Goal: Task Accomplishment & Management: Manage account settings

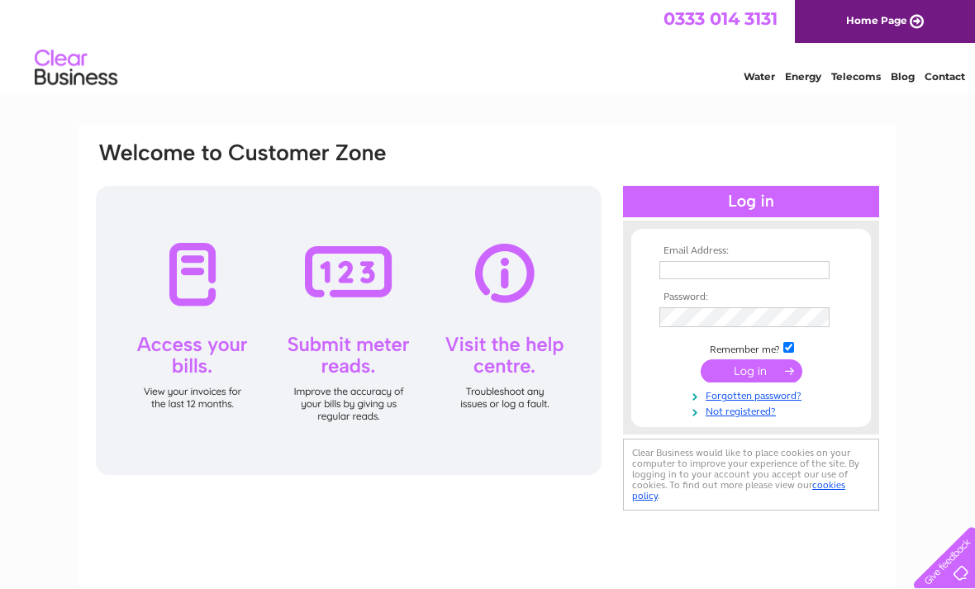
click at [701, 269] on input "text" at bounding box center [744, 270] width 170 height 18
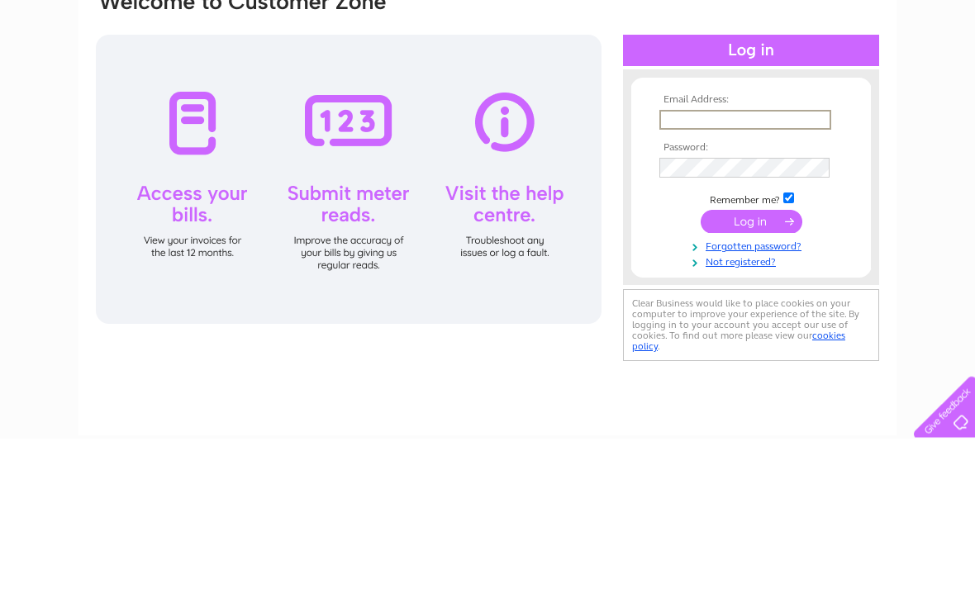
type input "[EMAIL_ADDRESS][DOMAIN_NAME]"
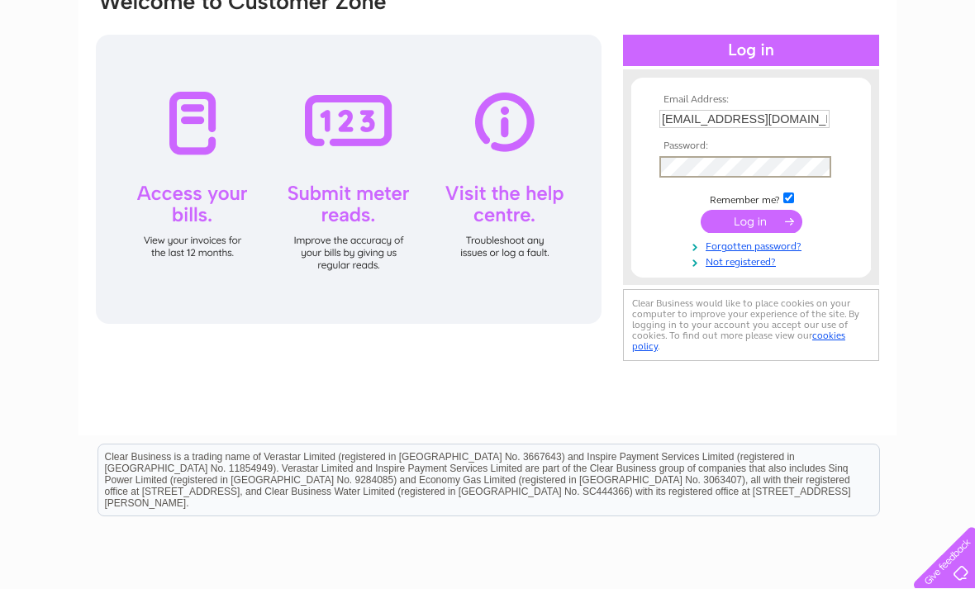
scroll to position [150, 0]
click at [750, 221] on input "submit" at bounding box center [752, 222] width 102 height 23
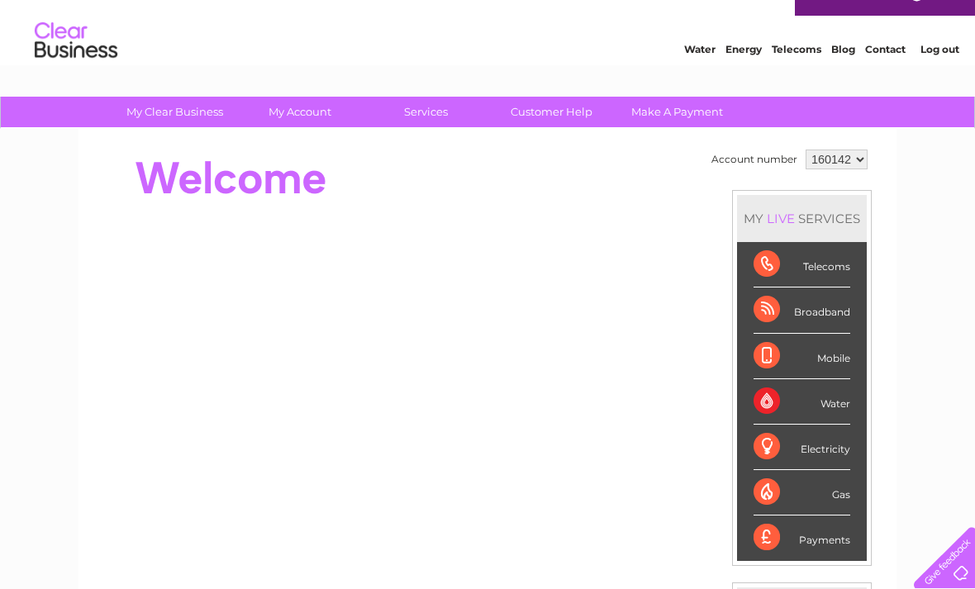
scroll to position [26, 0]
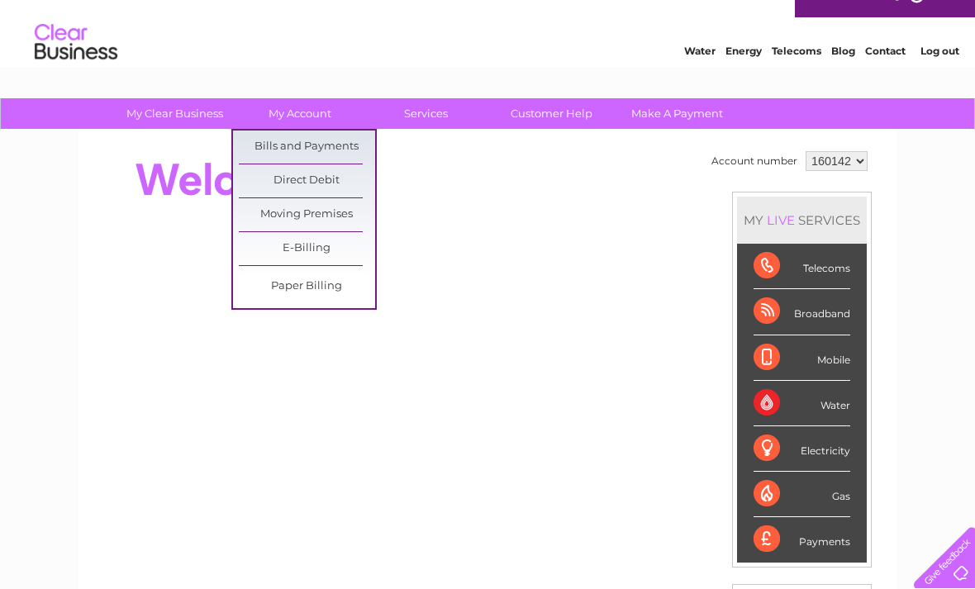
click at [355, 146] on link "Bills and Payments" at bounding box center [307, 147] width 136 height 33
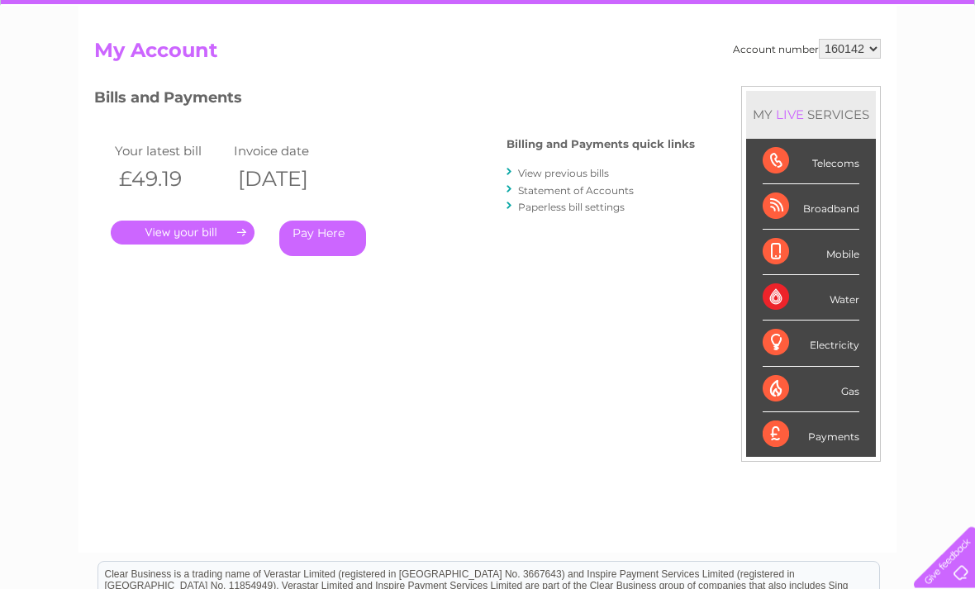
scroll to position [95, 0]
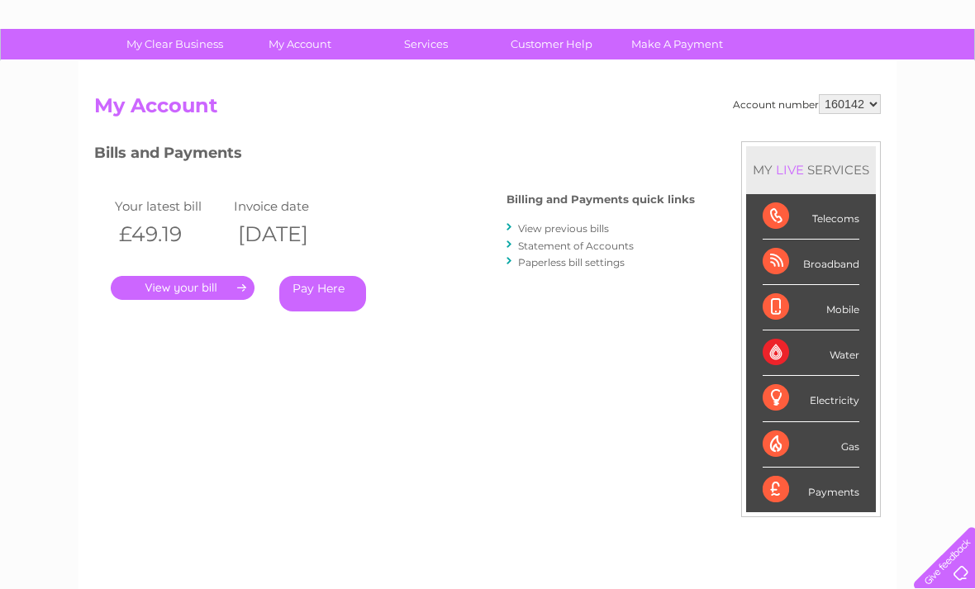
click at [569, 227] on link "View previous bills" at bounding box center [563, 228] width 91 height 12
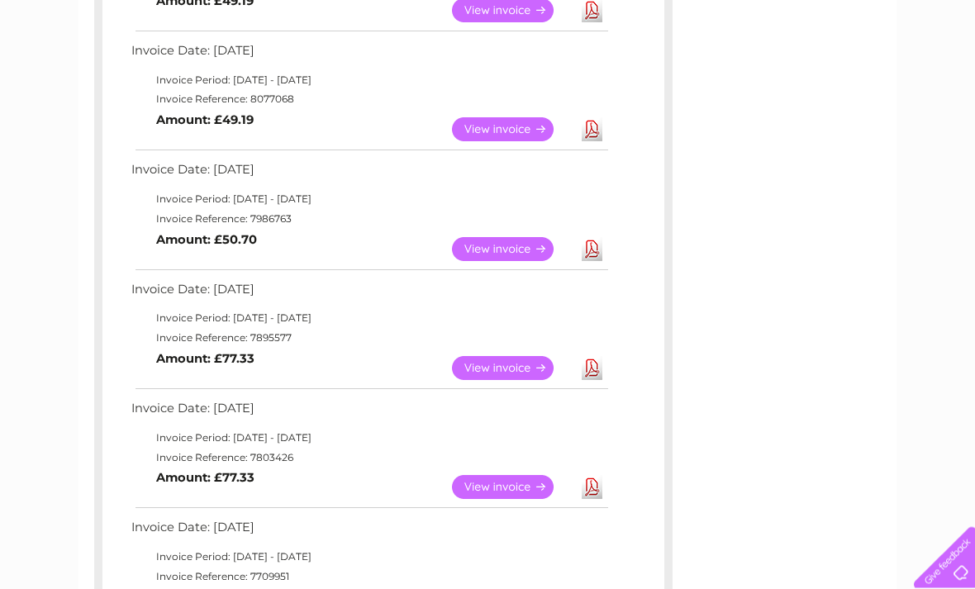
scroll to position [390, 0]
click at [512, 359] on link "View" at bounding box center [512, 368] width 121 height 24
